Goal: Task Accomplishment & Management: Use online tool/utility

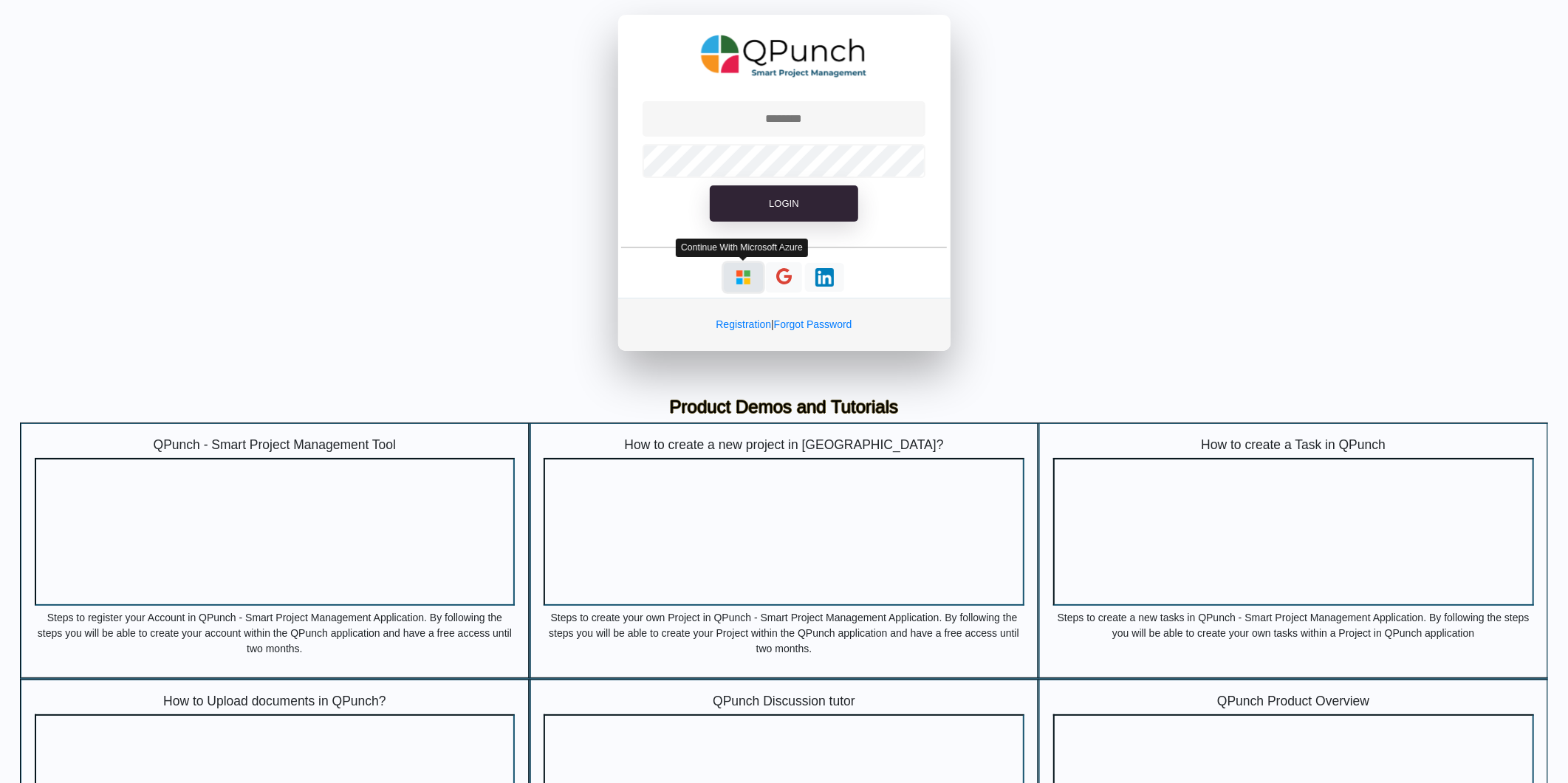
click at [742, 277] on img "button" at bounding box center [743, 277] width 18 height 18
type input "**********"
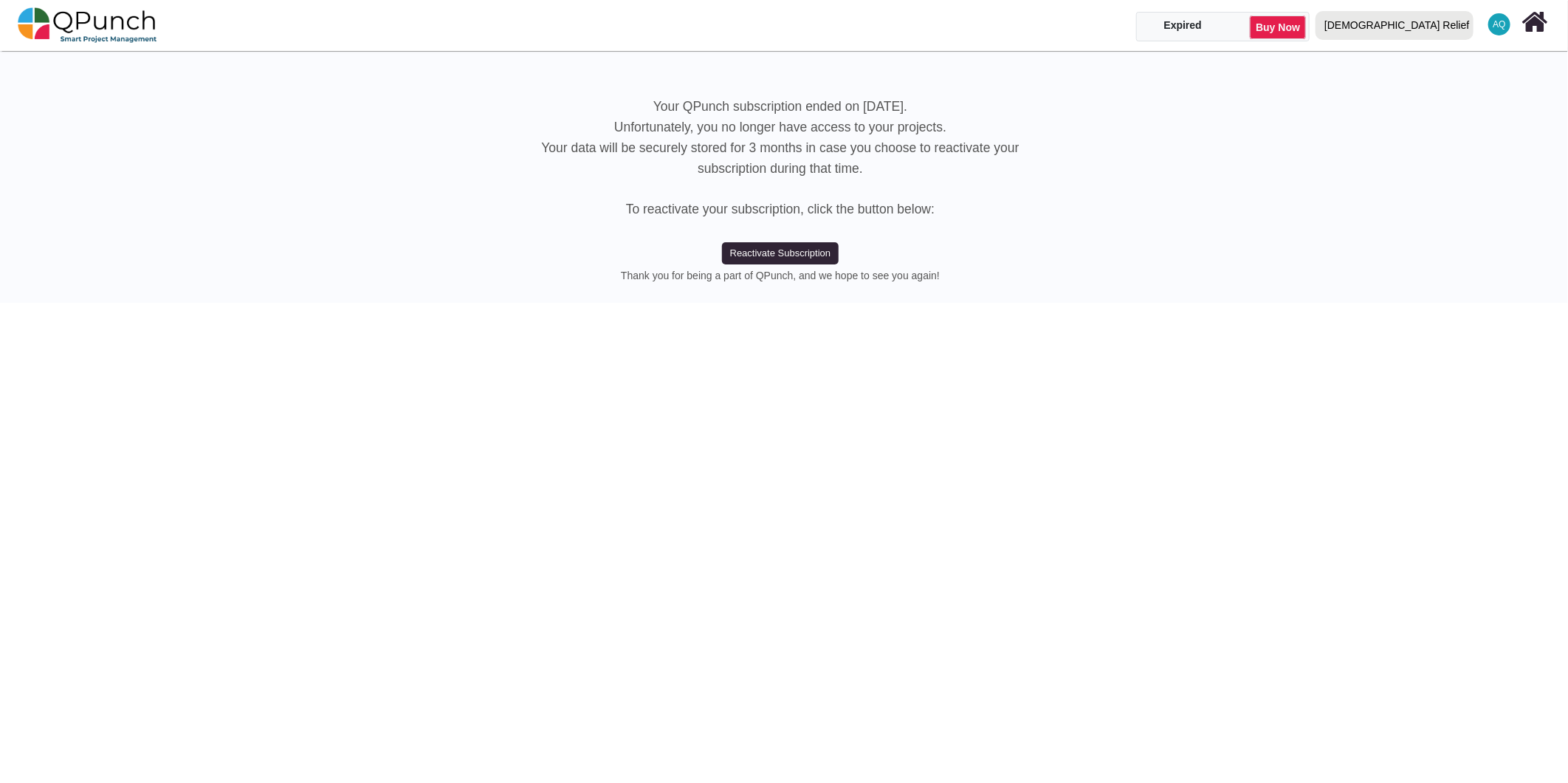
click at [1462, 36] on div "[DEMOGRAPHIC_DATA] Relief" at bounding box center [1396, 25] width 145 height 26
click at [1437, 89] on link "IRW" at bounding box center [1398, 88] width 176 height 21
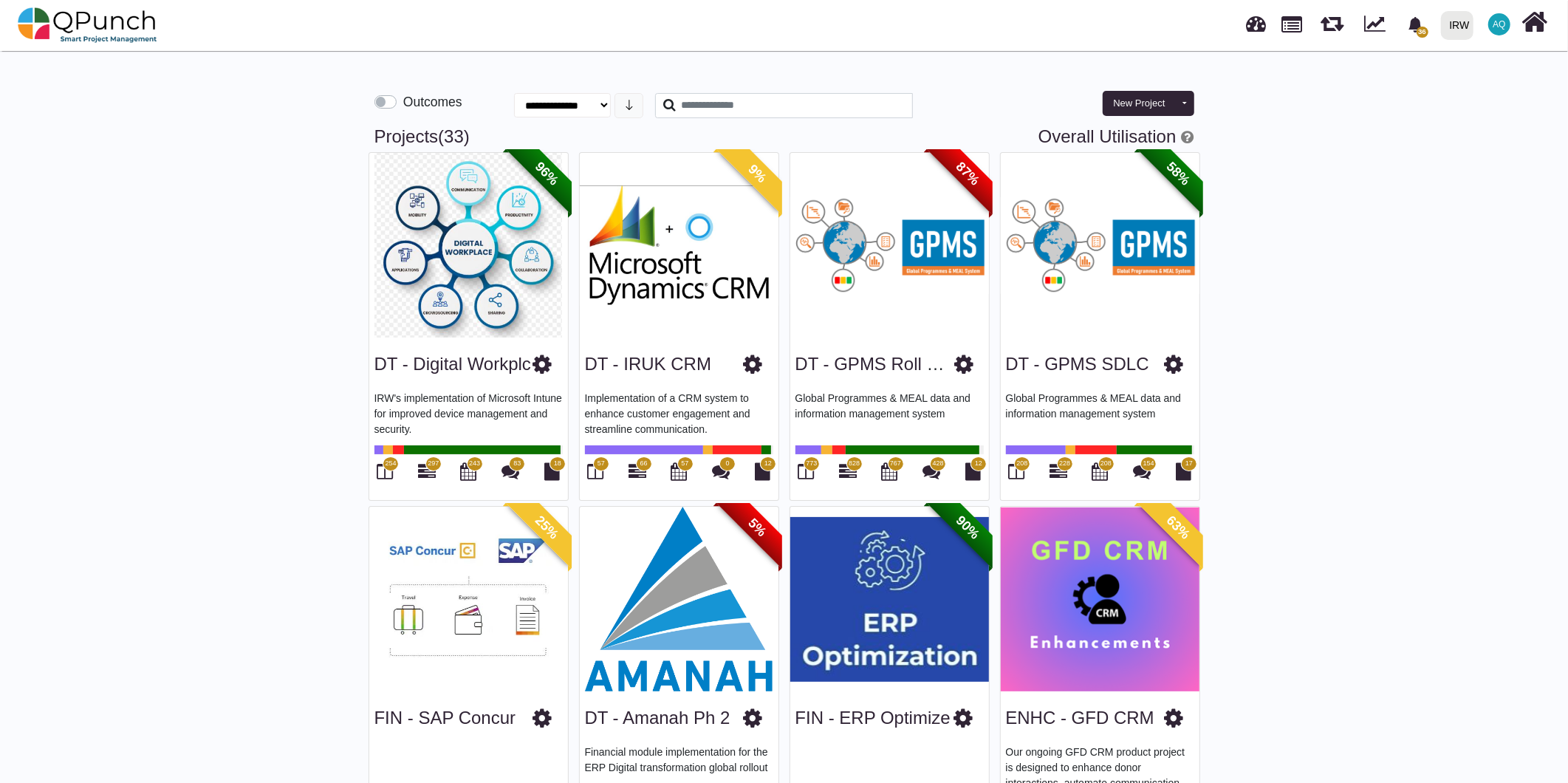
click at [1064, 135] on link "Overall Utilisation" at bounding box center [1107, 136] width 138 height 20
select select "**********"
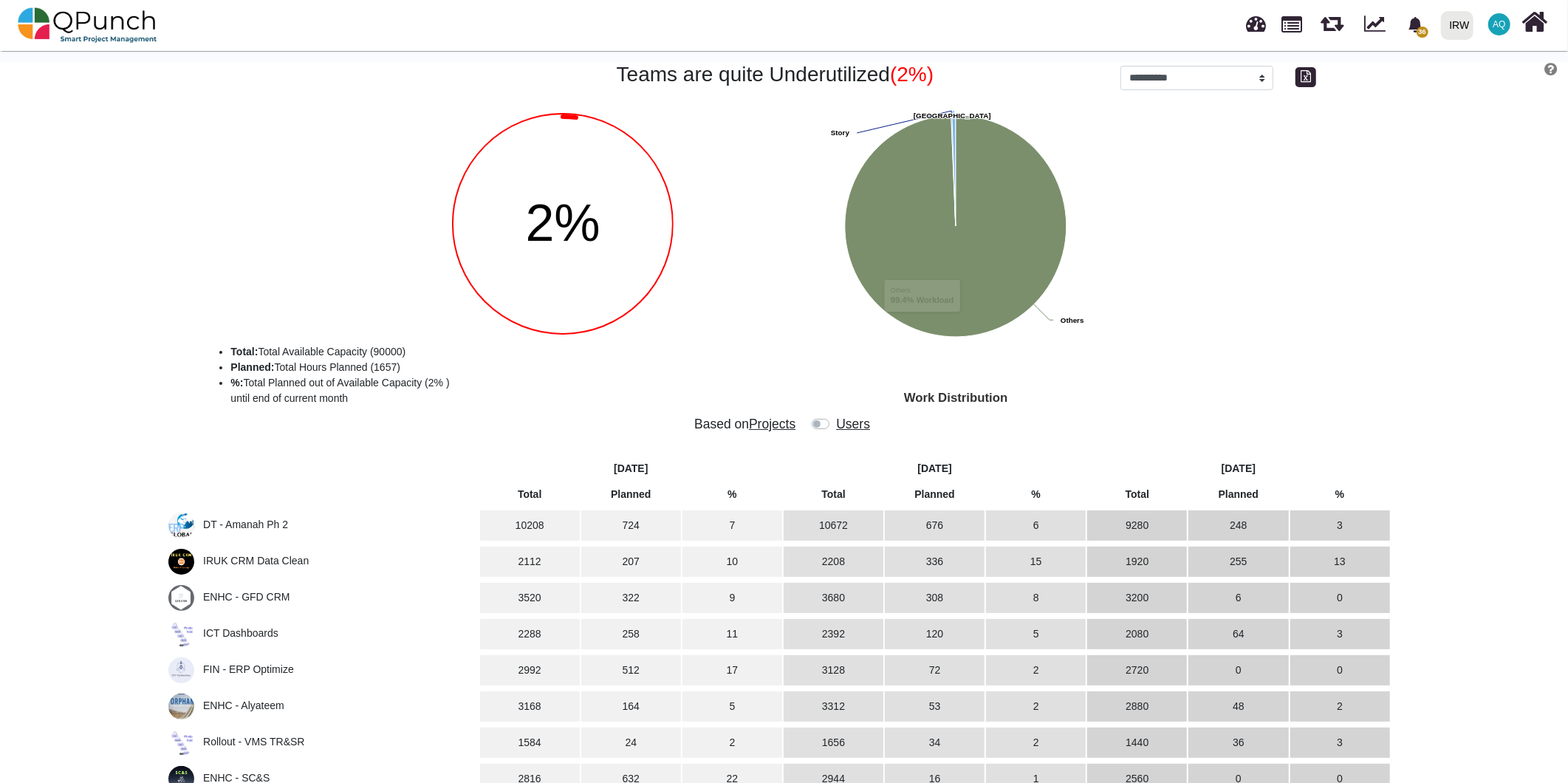
click at [821, 429] on div at bounding box center [823, 427] width 23 height 21
click at [834, 416] on label at bounding box center [834, 416] width 0 height 0
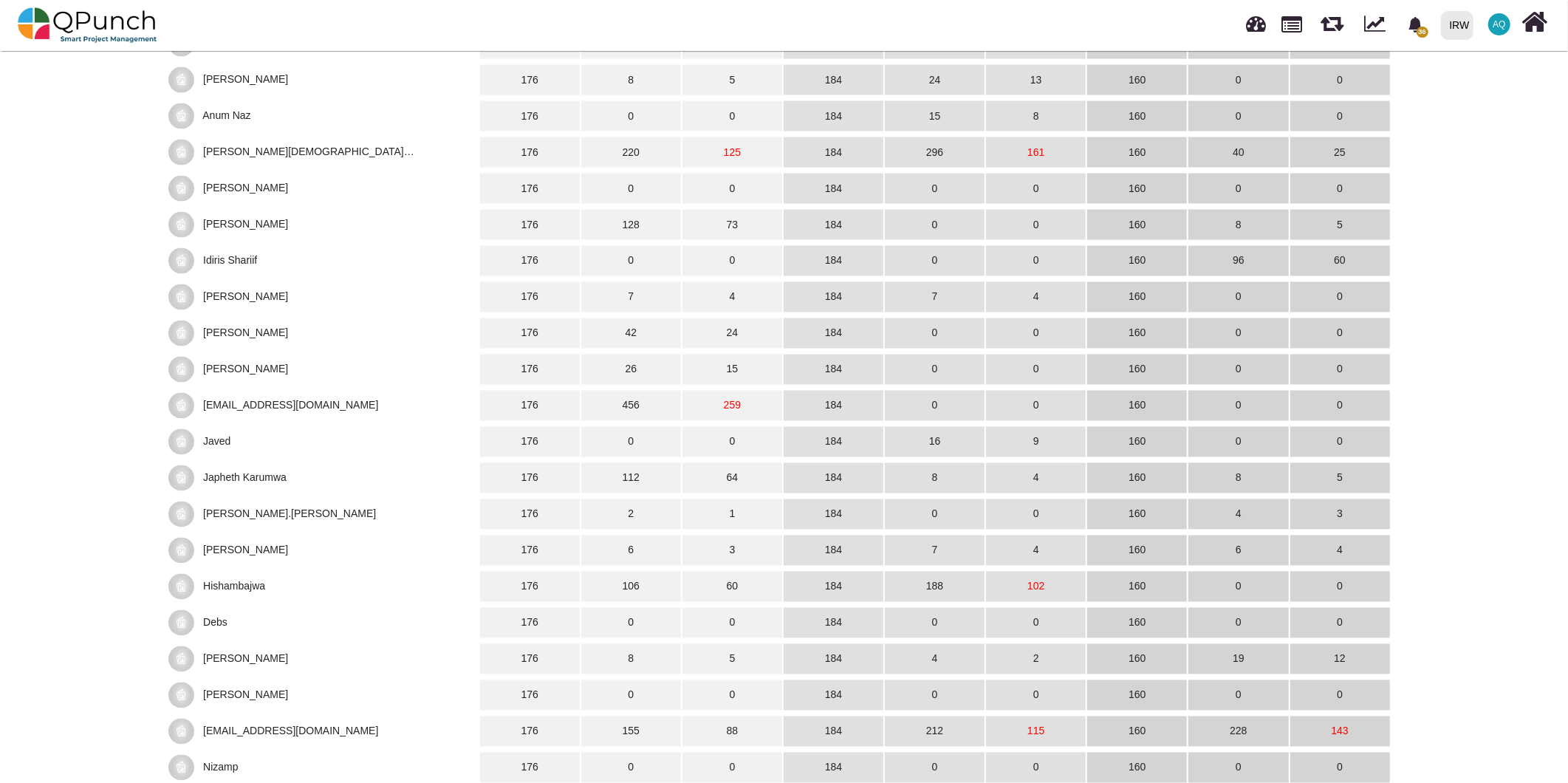
scroll to position [2078, 0]
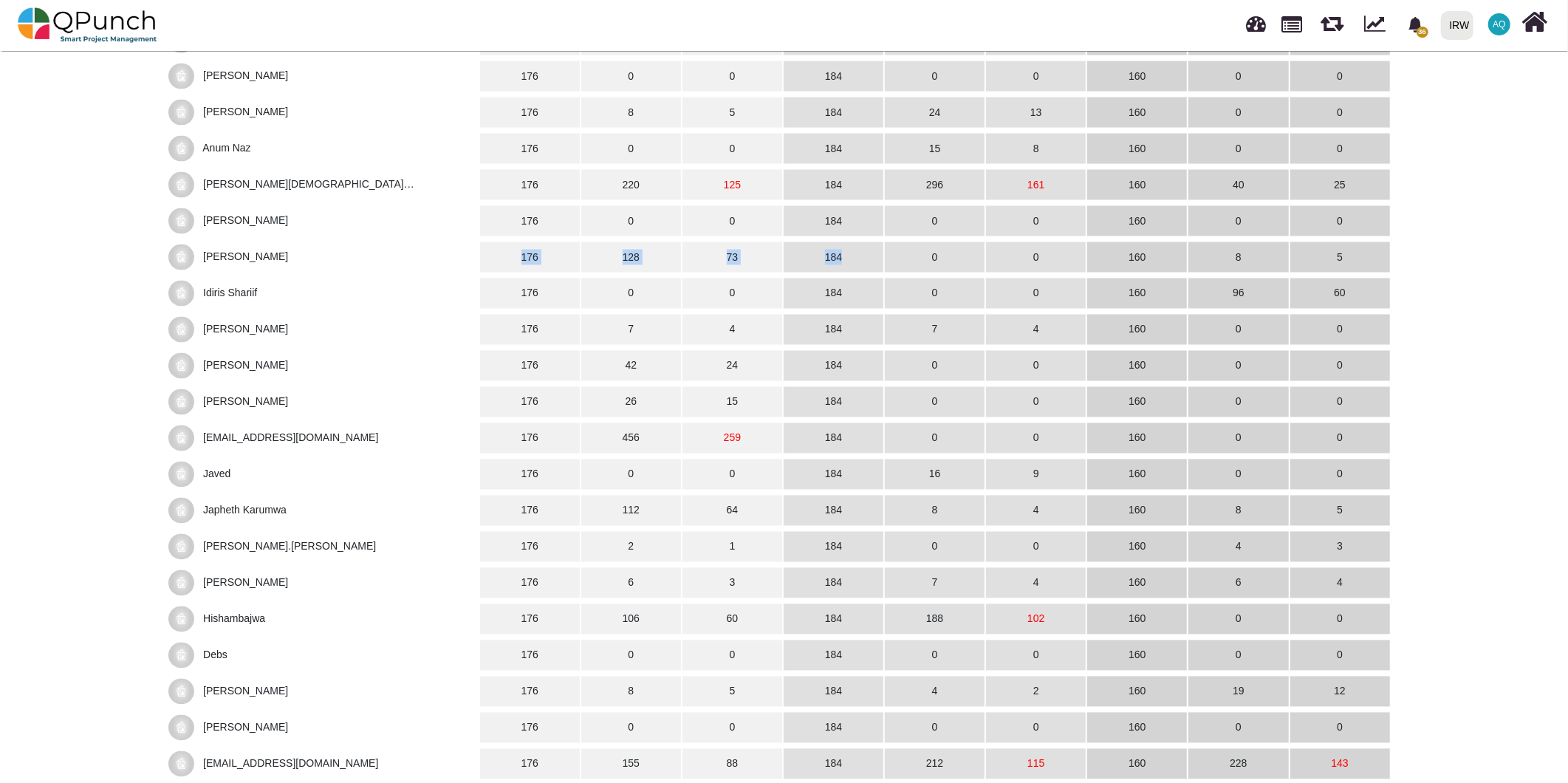
drag, startPoint x: 507, startPoint y: 250, endPoint x: 859, endPoint y: 253, distance: 352.0
click at [859, 253] on tr "[PERSON_NAME] 176 128 73 184 0 0 160 8 5" at bounding box center [778, 257] width 1224 height 30
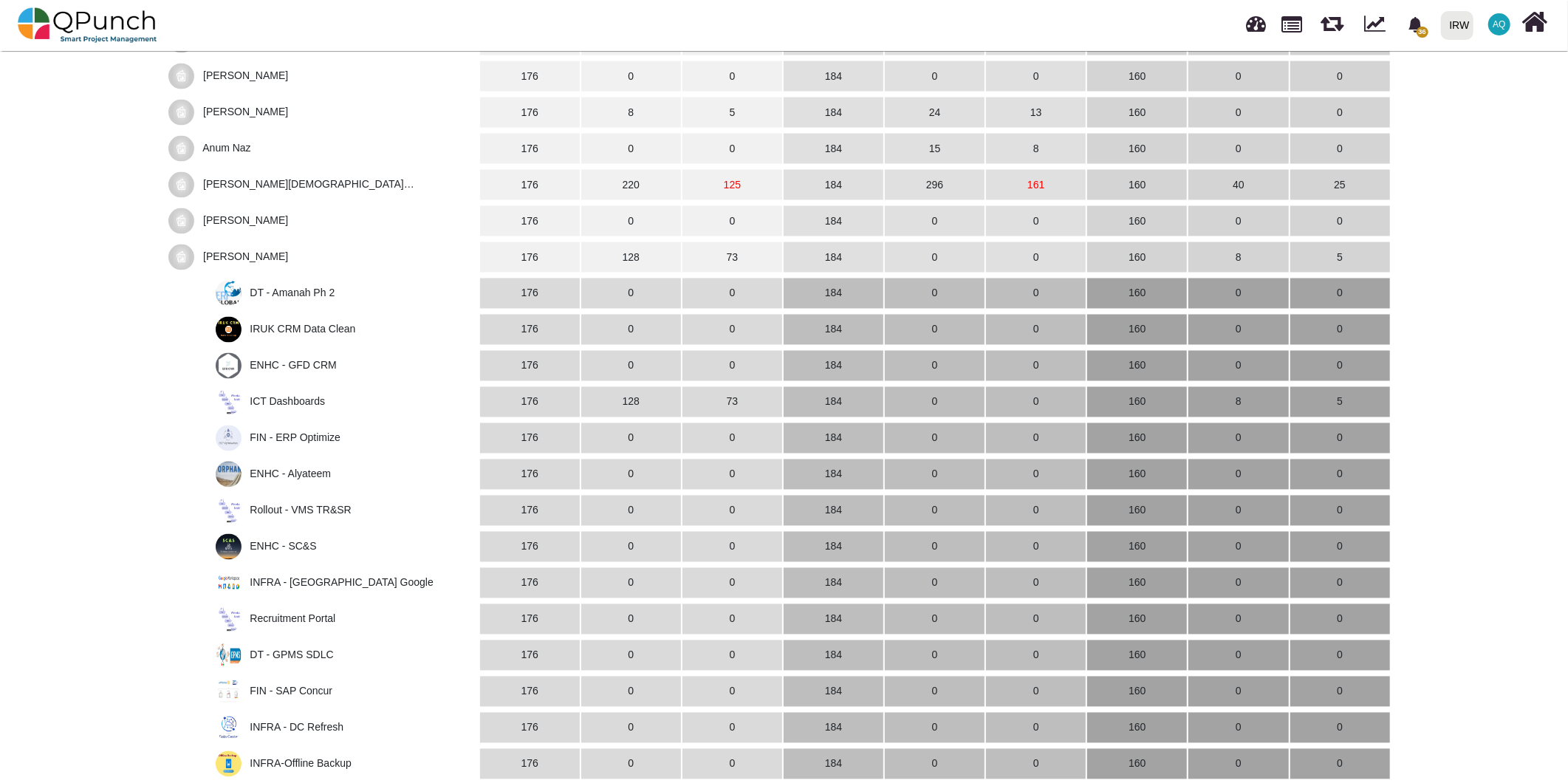
click at [294, 245] on span "[PERSON_NAME]" at bounding box center [322, 258] width 307 height 26
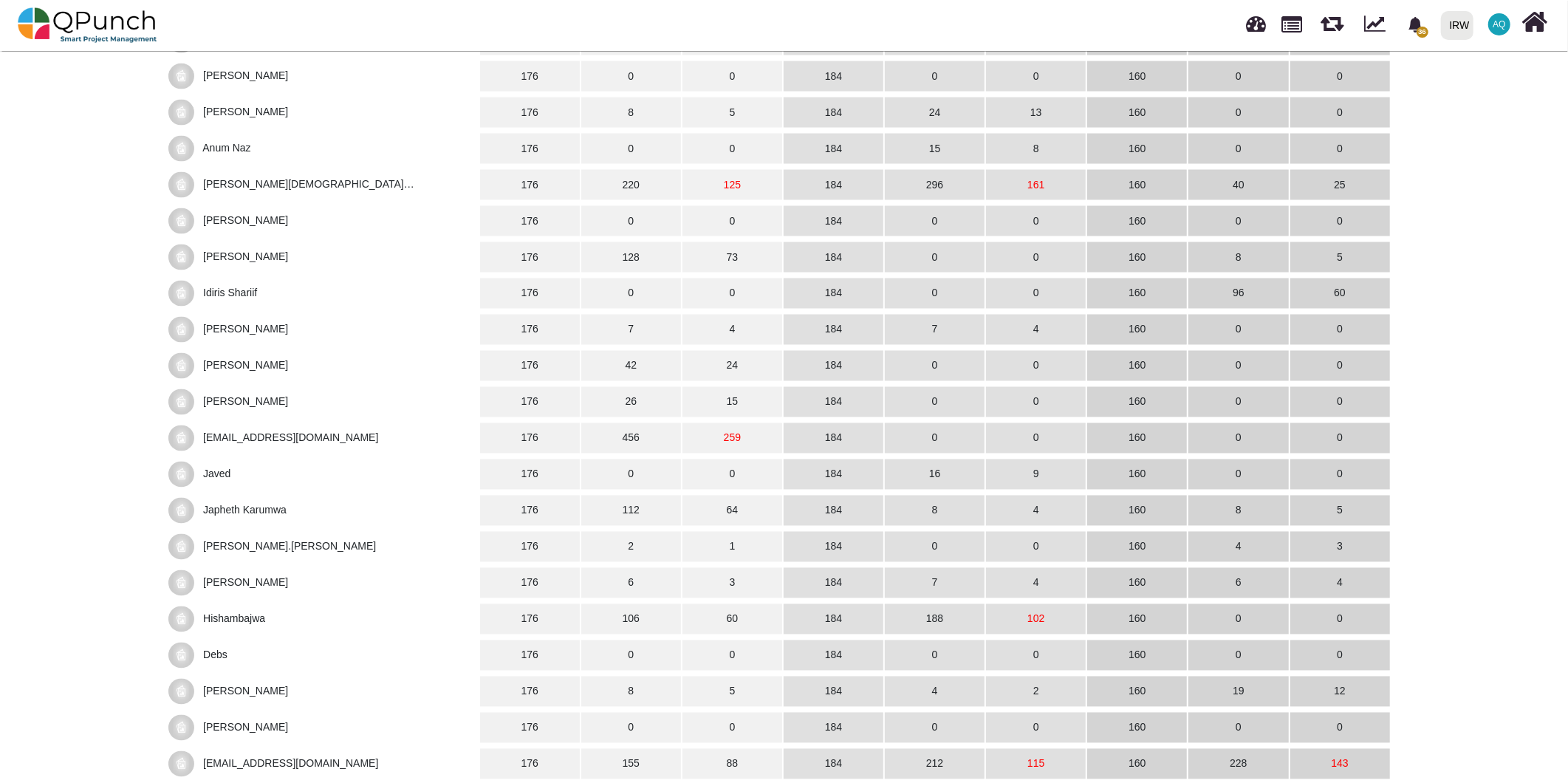
click at [294, 245] on span "[PERSON_NAME]" at bounding box center [322, 258] width 307 height 26
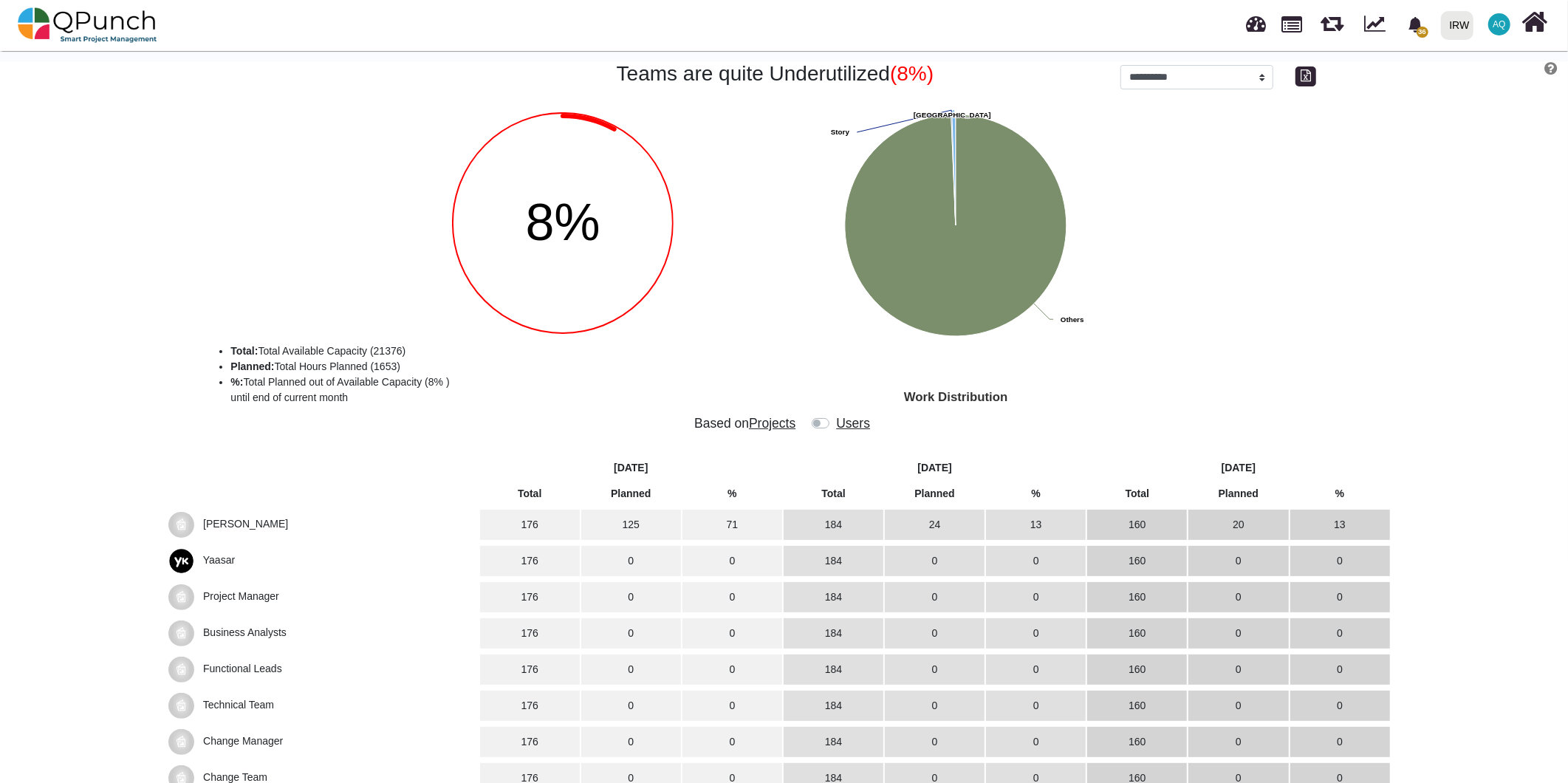
scroll to position [0, 0]
click at [151, 12] on img at bounding box center [87, 24] width 140 height 44
